Goal: Information Seeking & Learning: Learn about a topic

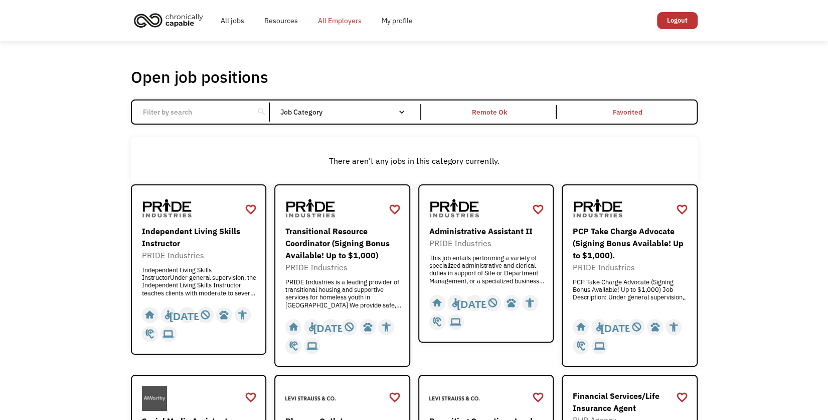
click at [344, 23] on link "All Employers" at bounding box center [340, 21] width 64 height 32
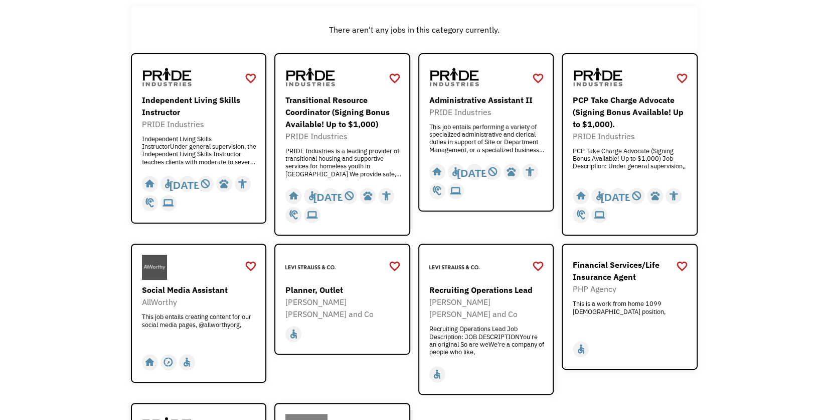
scroll to position [462, 0]
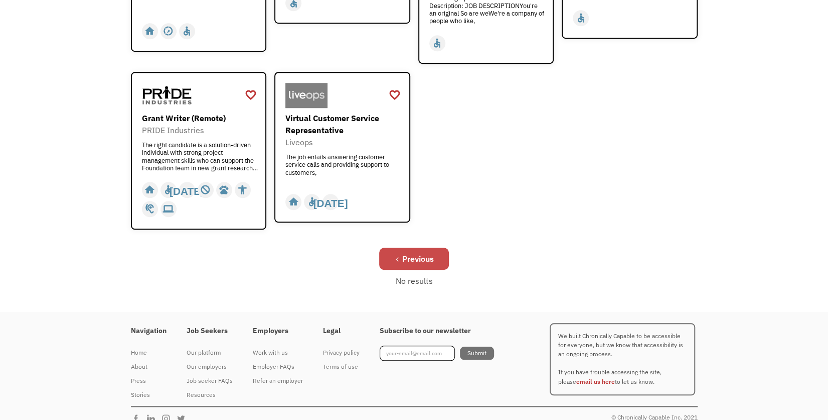
click at [409, 253] on link "Previous" at bounding box center [414, 258] width 70 height 22
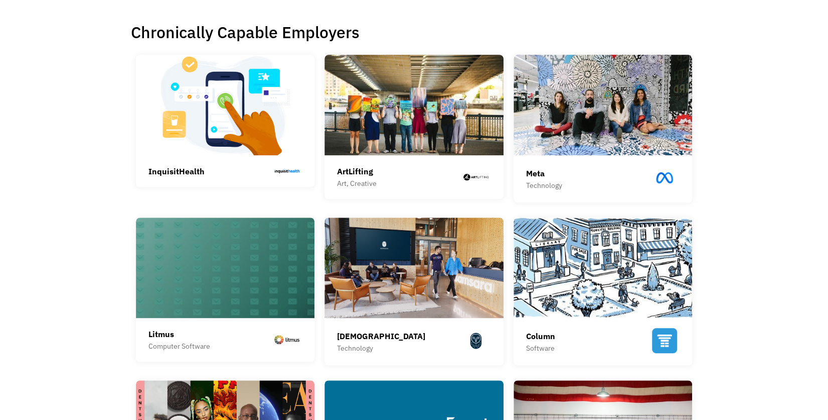
scroll to position [215, 0]
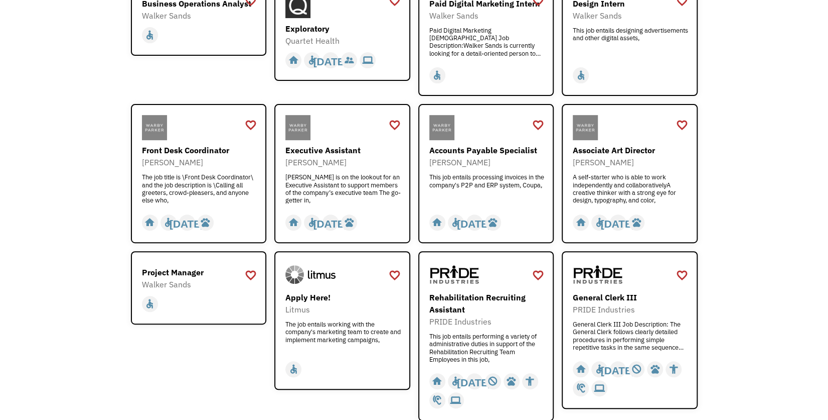
scroll to position [325, 0]
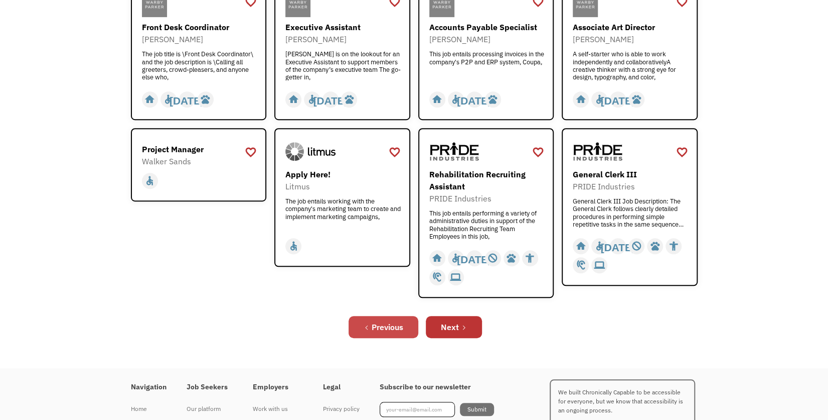
click at [385, 334] on link "Previous" at bounding box center [384, 327] width 70 height 22
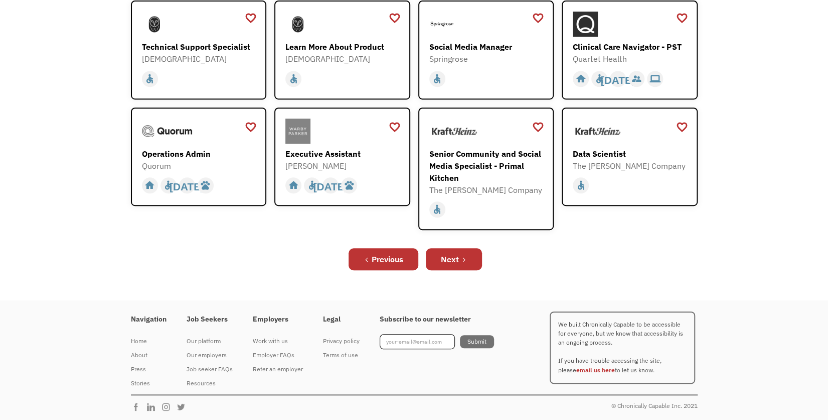
scroll to position [303, 0]
click at [397, 257] on div "Previous" at bounding box center [388, 258] width 32 height 12
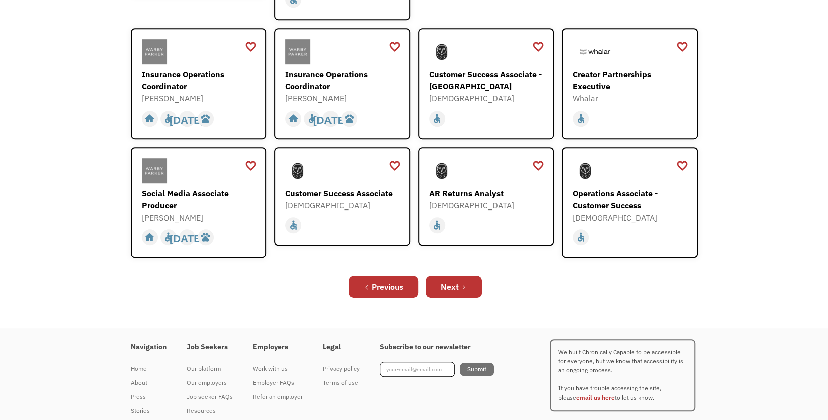
scroll to position [355, 0]
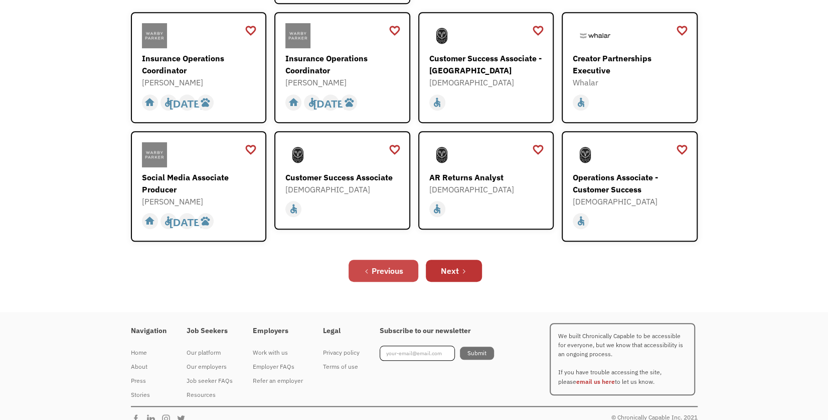
click at [406, 265] on link "Previous" at bounding box center [384, 270] width 70 height 22
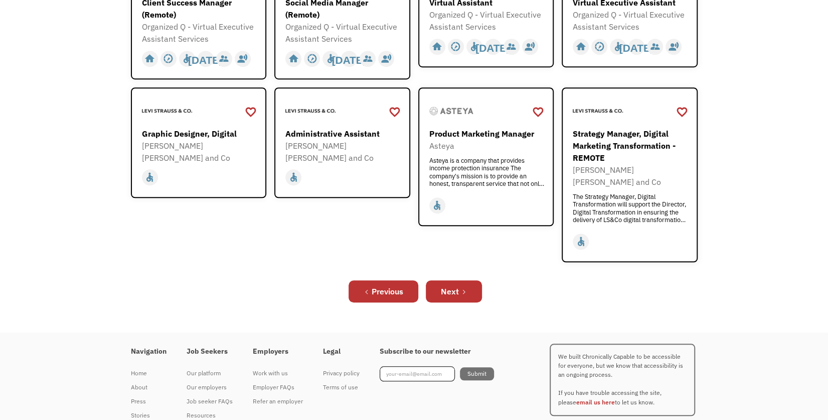
scroll to position [358, 0]
click at [381, 286] on div "Previous" at bounding box center [388, 292] width 32 height 12
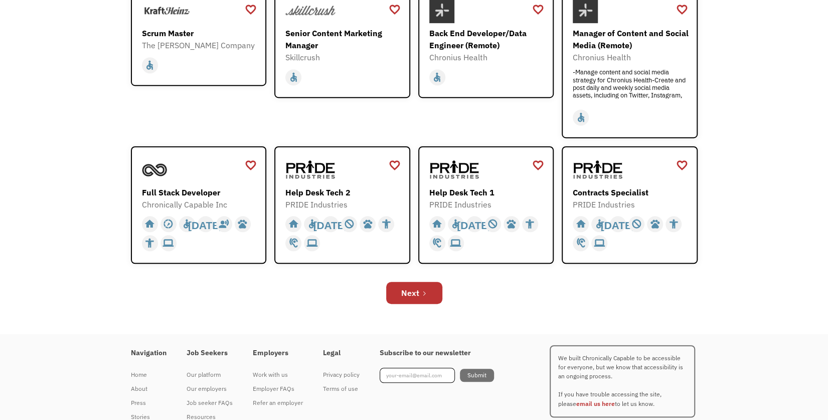
scroll to position [338, 0]
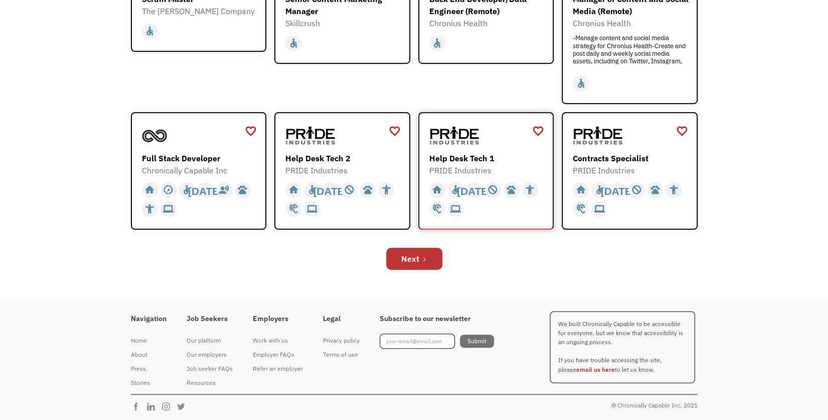
click at [482, 155] on div "Help Desk Tech 1" at bounding box center [488, 158] width 116 height 12
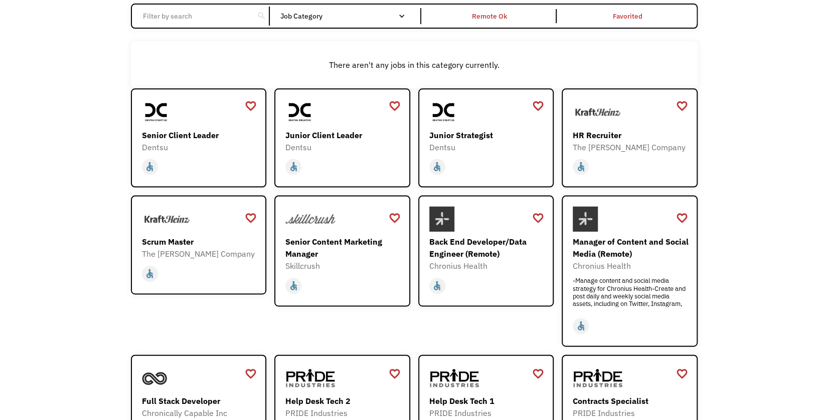
scroll to position [94, 0]
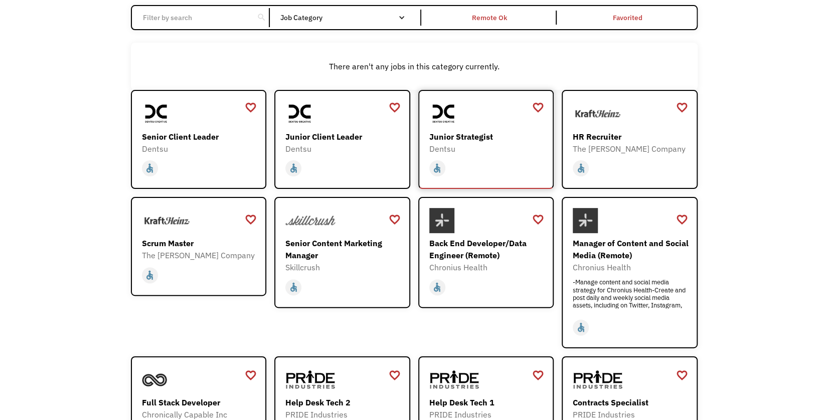
click at [461, 139] on div "Junior Strategist" at bounding box center [488, 136] width 116 height 12
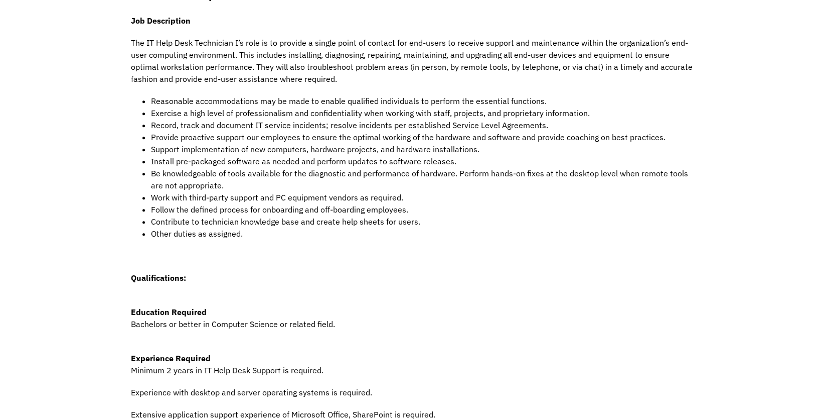
scroll to position [251, 0]
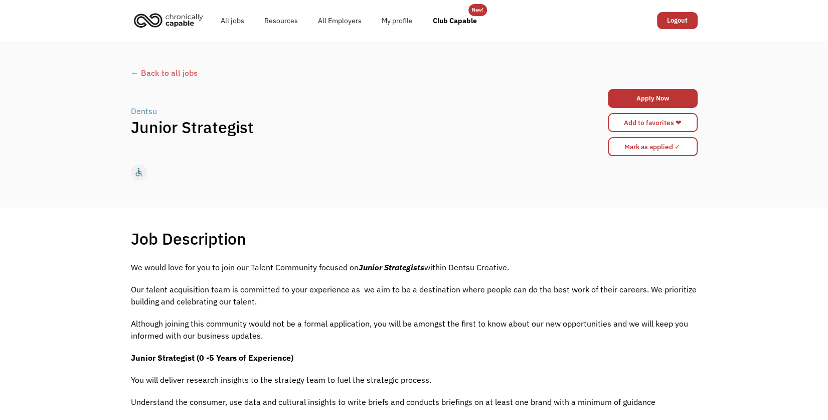
click at [173, 70] on div "← Back to all jobs" at bounding box center [414, 73] width 567 height 12
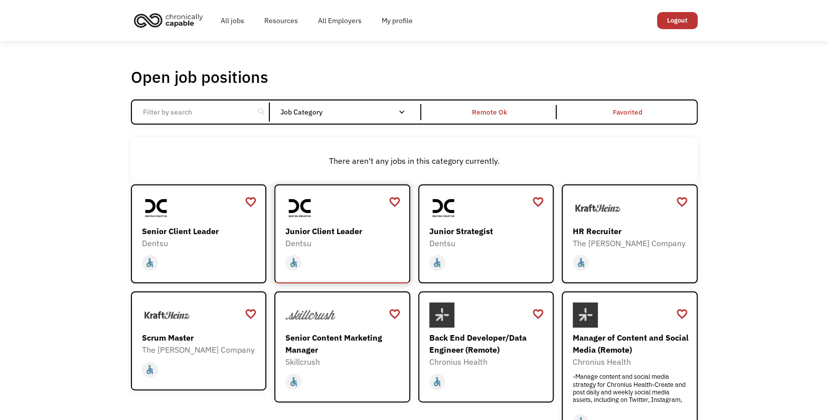
click at [341, 228] on div "Junior Client Leader" at bounding box center [344, 231] width 116 height 12
click at [180, 337] on div "Scrum Master" at bounding box center [200, 337] width 116 height 12
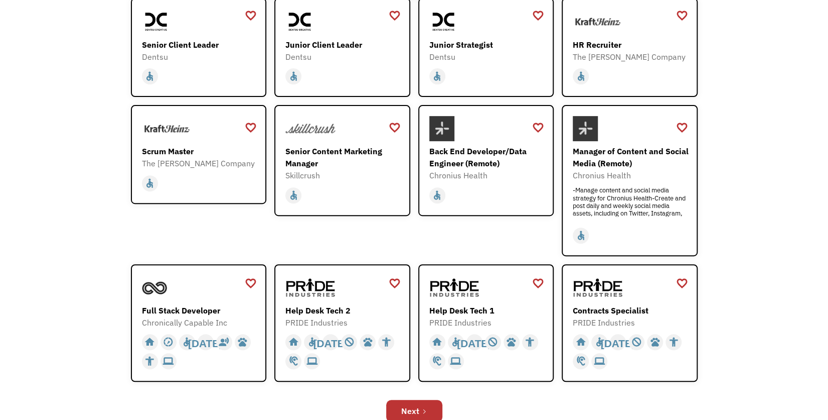
scroll to position [191, 0]
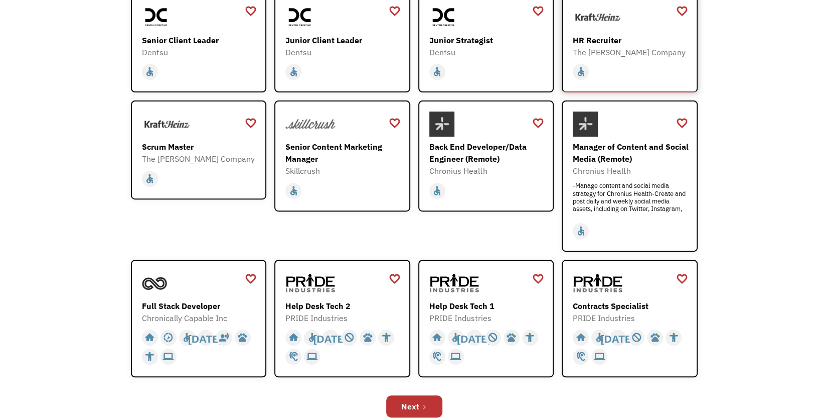
click at [618, 64] on div "home slow_motion_video accessible today not_interested supervisor_account recor…" at bounding box center [631, 71] width 116 height 19
click at [408, 399] on link "Next" at bounding box center [414, 406] width 56 height 22
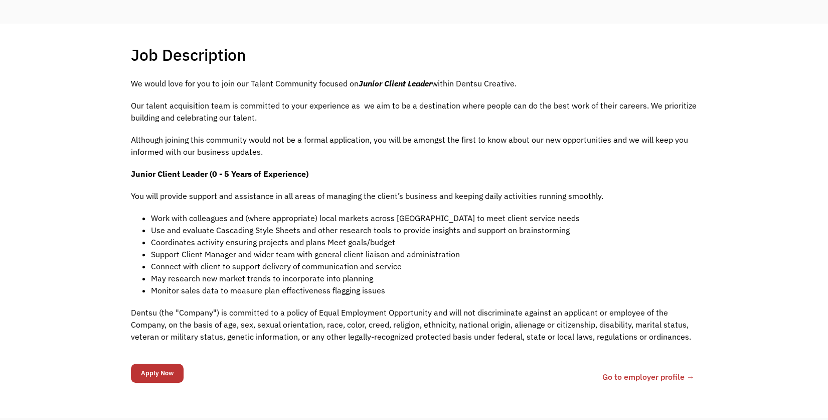
scroll to position [189, 0]
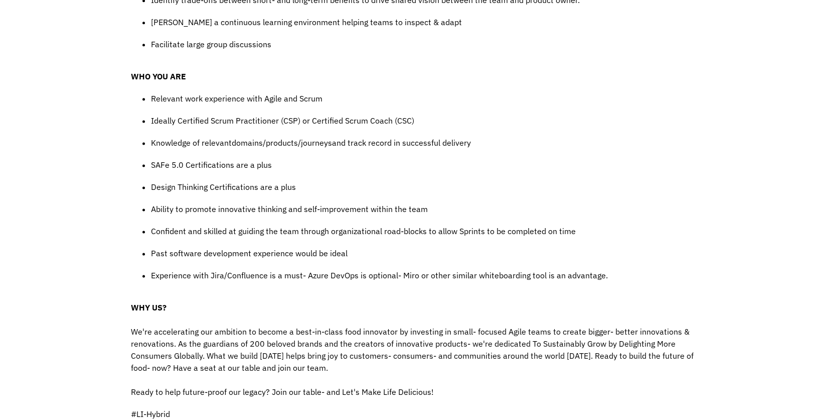
scroll to position [824, 0]
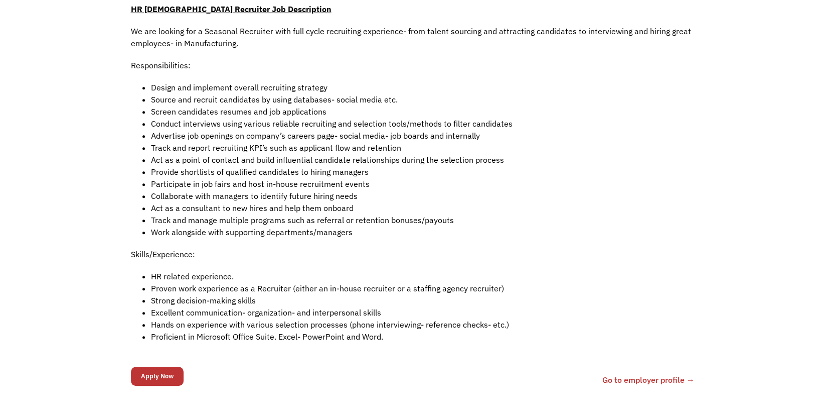
scroll to position [317, 0]
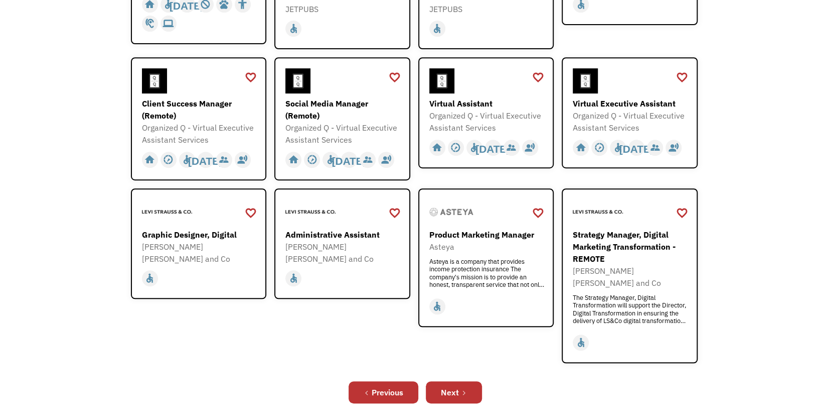
scroll to position [269, 0]
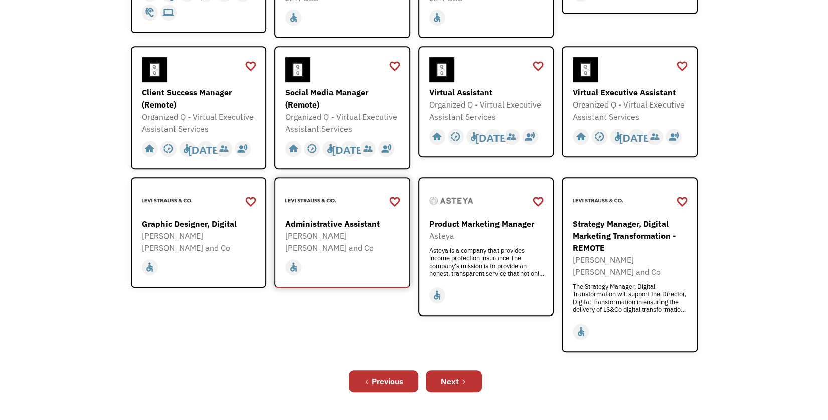
click at [361, 229] on div "[PERSON_NAME] [PERSON_NAME] and Co" at bounding box center [344, 241] width 116 height 24
